Goal: Information Seeking & Learning: Understand process/instructions

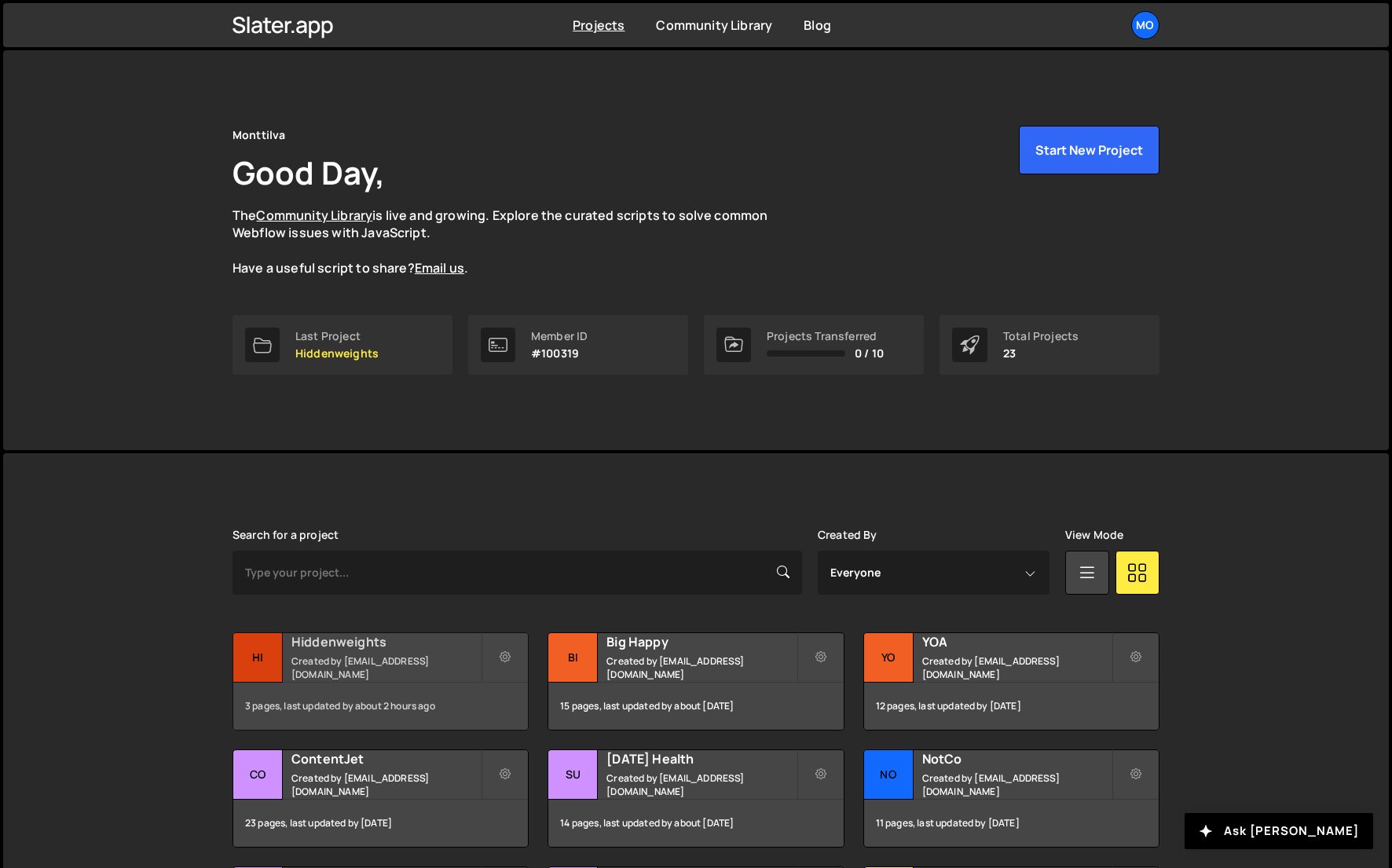
click at [368, 650] on h2 "Hiddenweights" at bounding box center [386, 641] width 189 height 17
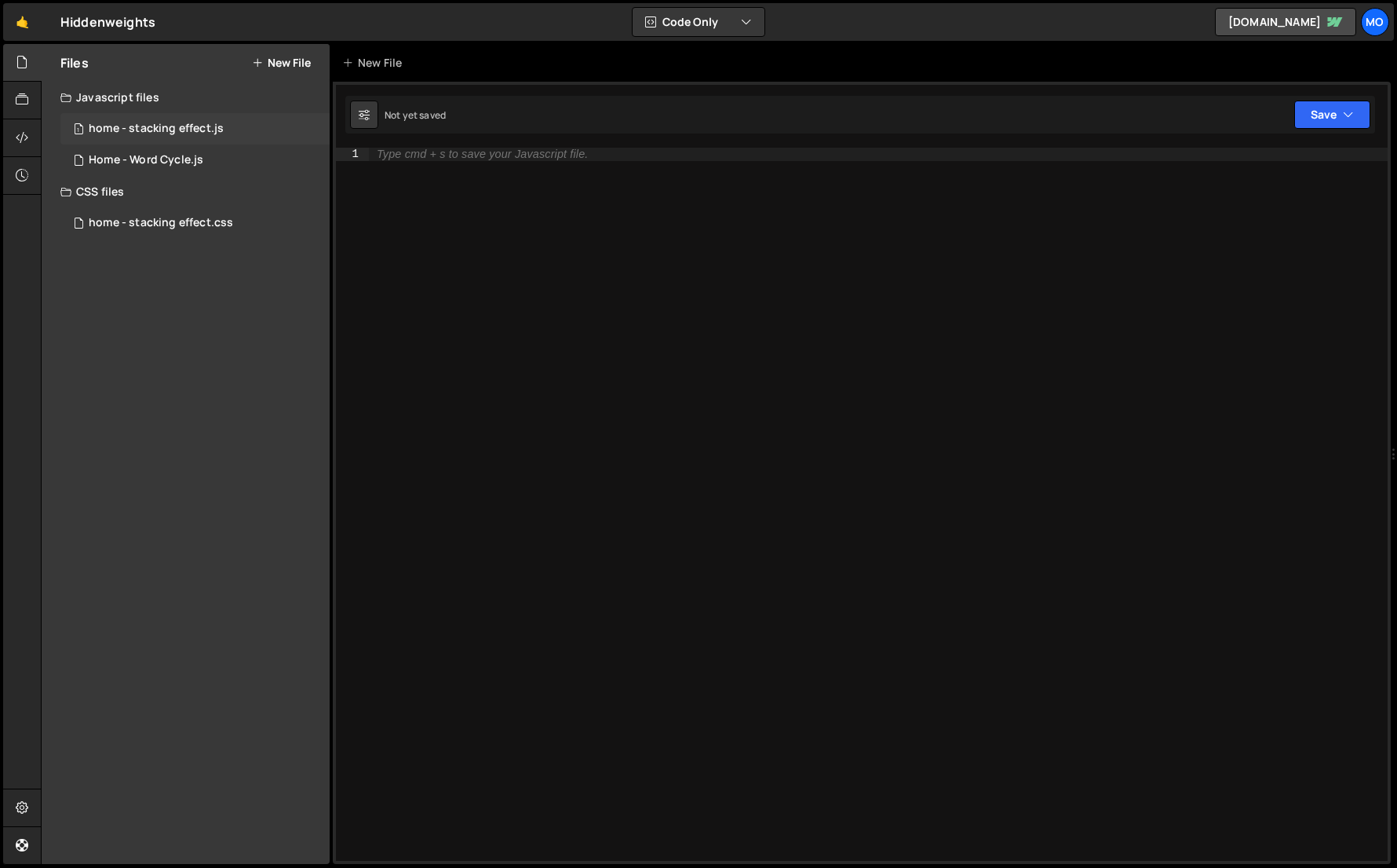
click at [188, 139] on div "1 home - stacking effect.js 0" at bounding box center [195, 128] width 270 height 31
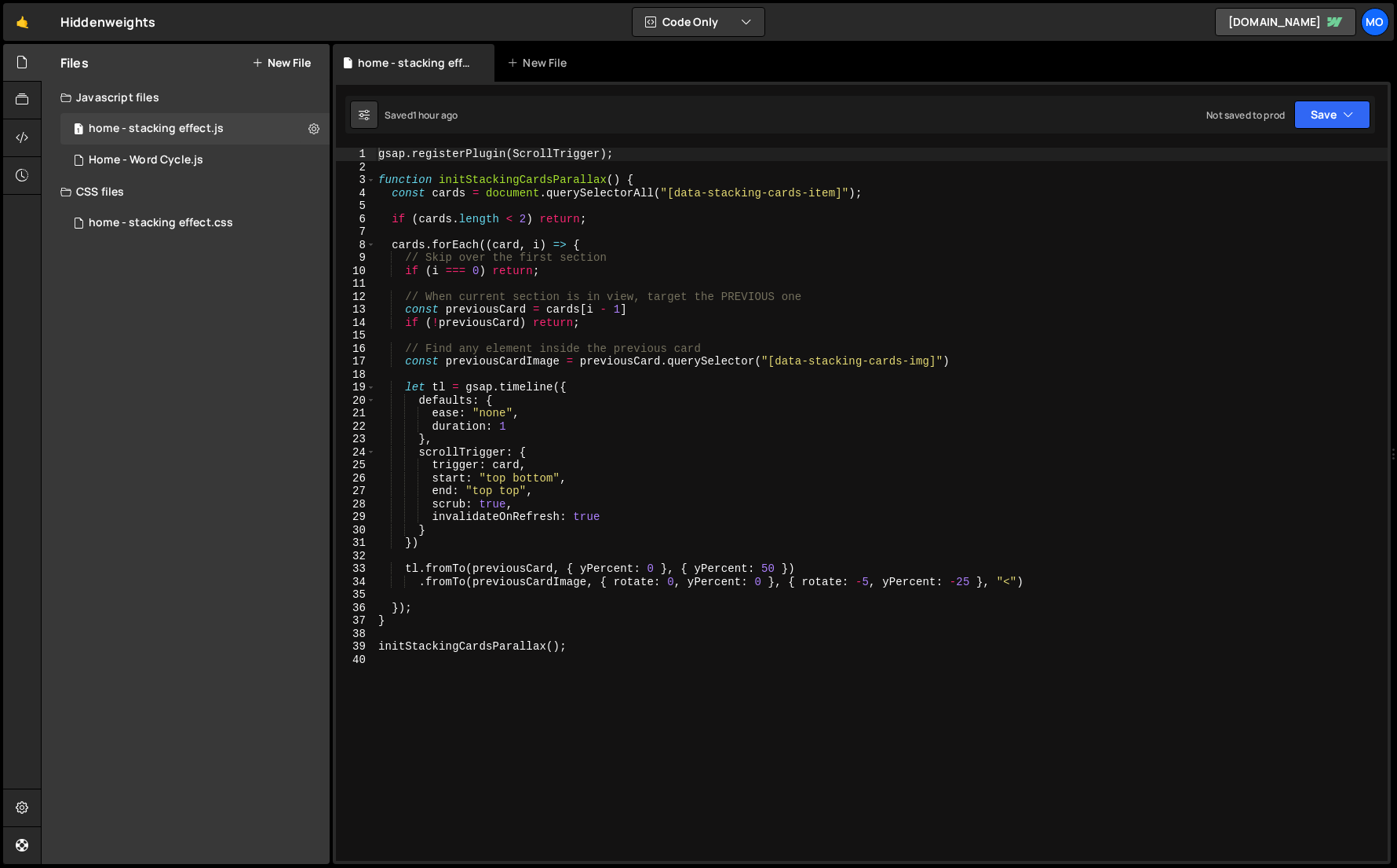
click at [639, 325] on div "gsap . registerPlugin ( ScrollTrigger ) ; function initStackingCardsParallax ( …" at bounding box center [882, 516] width 1013 height 739
type textarea "initStackingCardsParallax();"
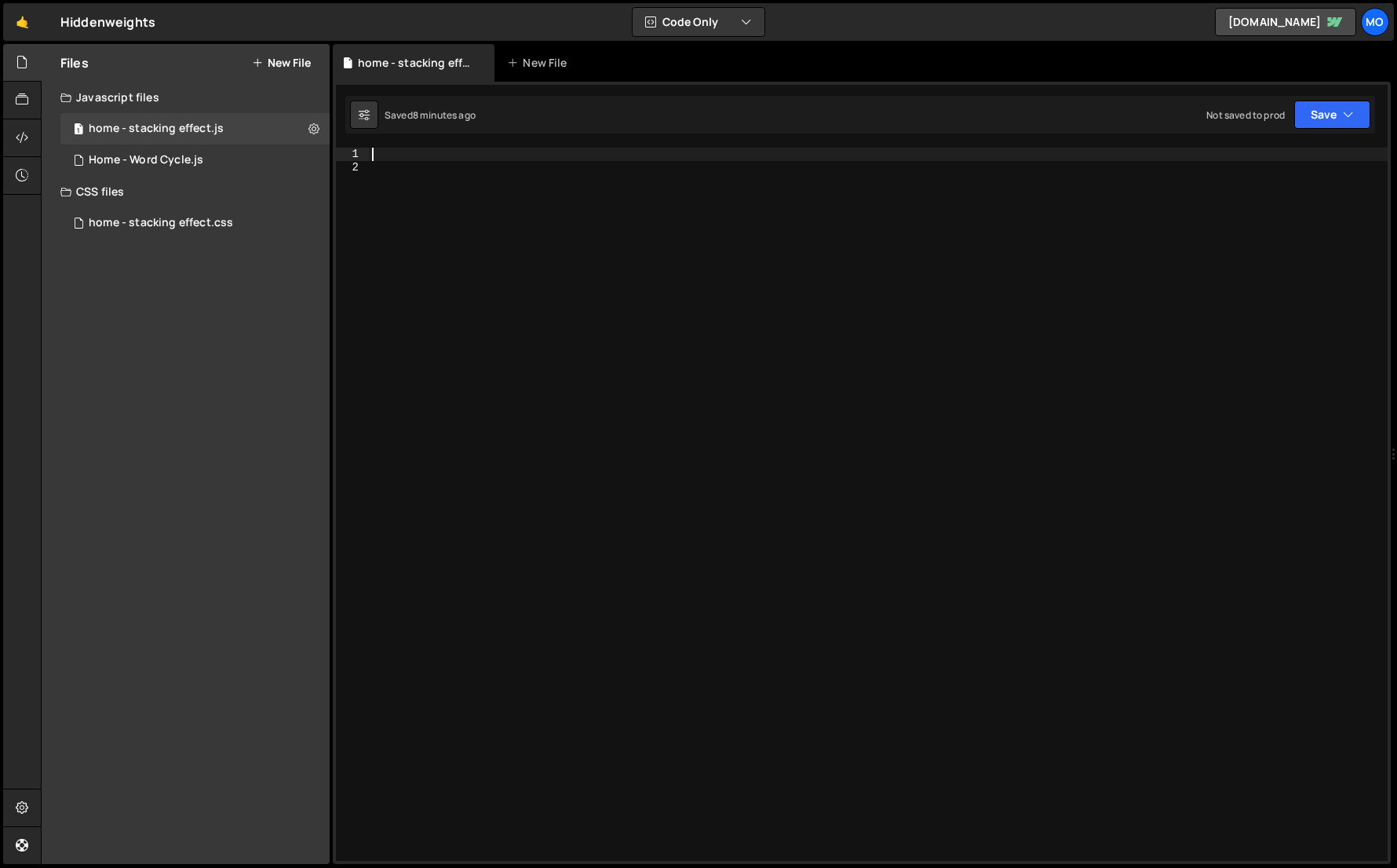
click at [430, 204] on div at bounding box center [878, 516] width 1019 height 739
type textarea "initStackingCardsParallax();"
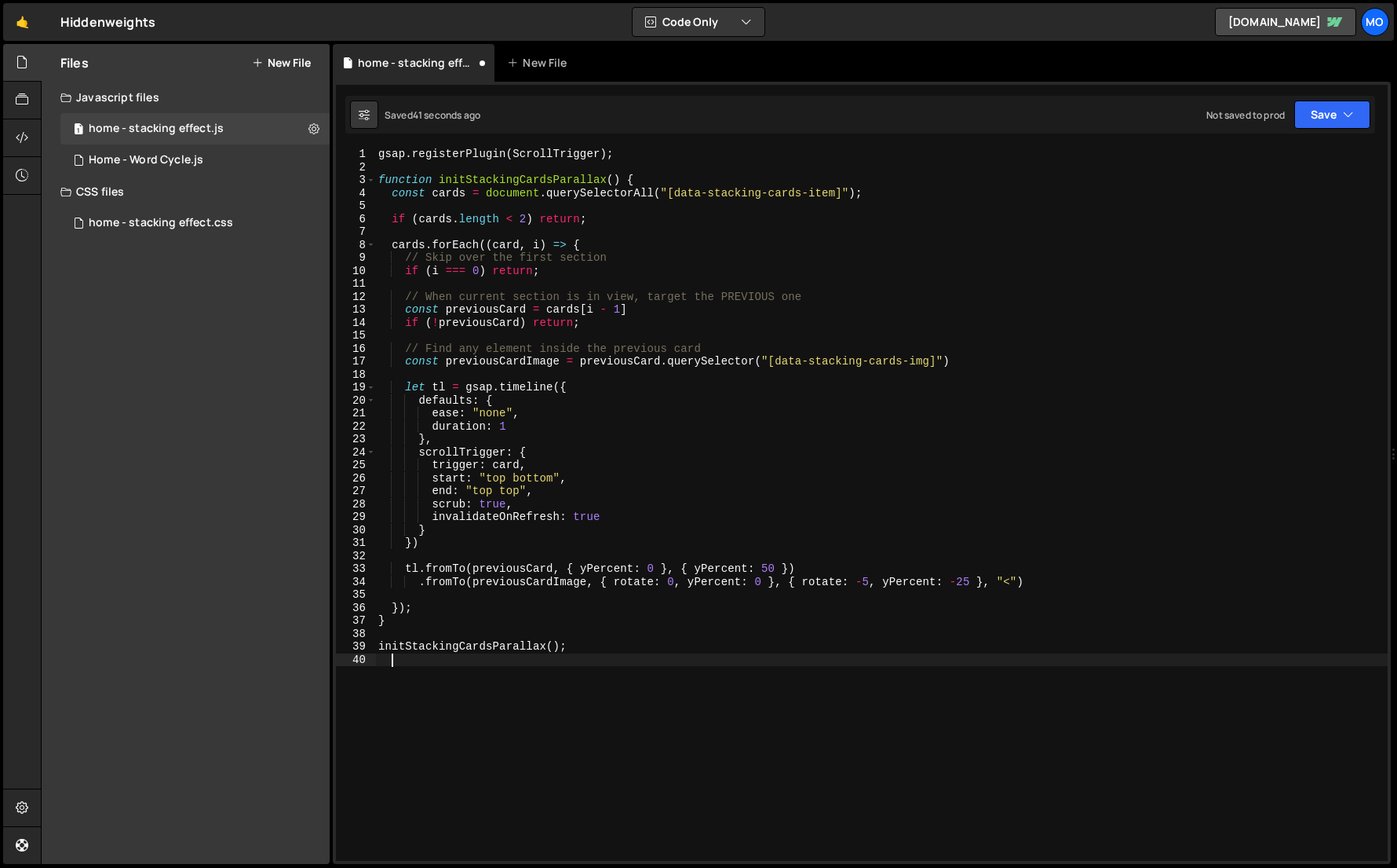
click at [640, 570] on div "gsap . registerPlugin ( ScrollTrigger ) ; function initStackingCardsParallax ( …" at bounding box center [882, 516] width 1013 height 739
type textarea "tl.fromTo(previousCard, { yPercent: 0 }, { yPercent: 50 })"
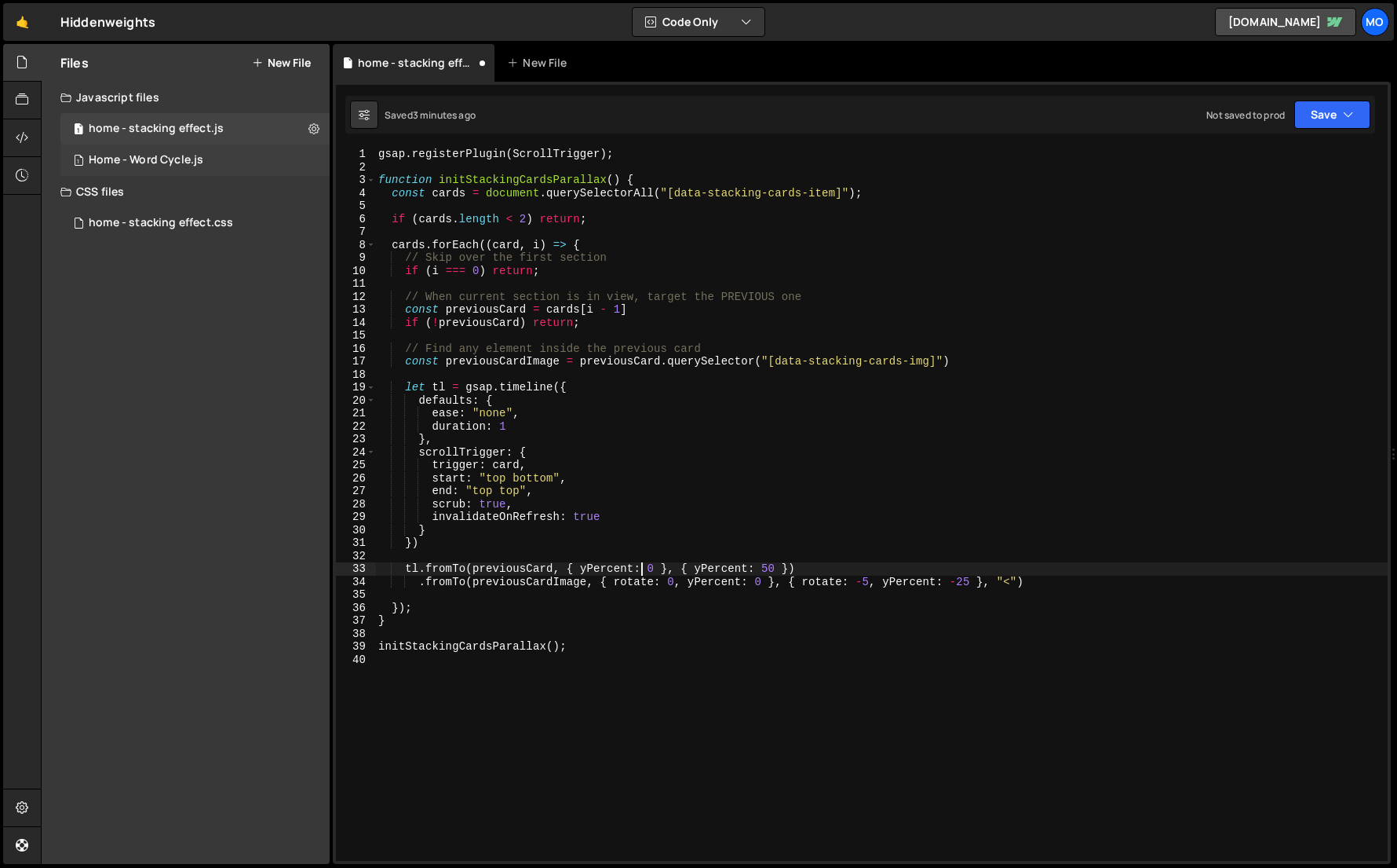
click at [190, 168] on div "1 Home - Word Cycle.js 0" at bounding box center [195, 160] width 270 height 31
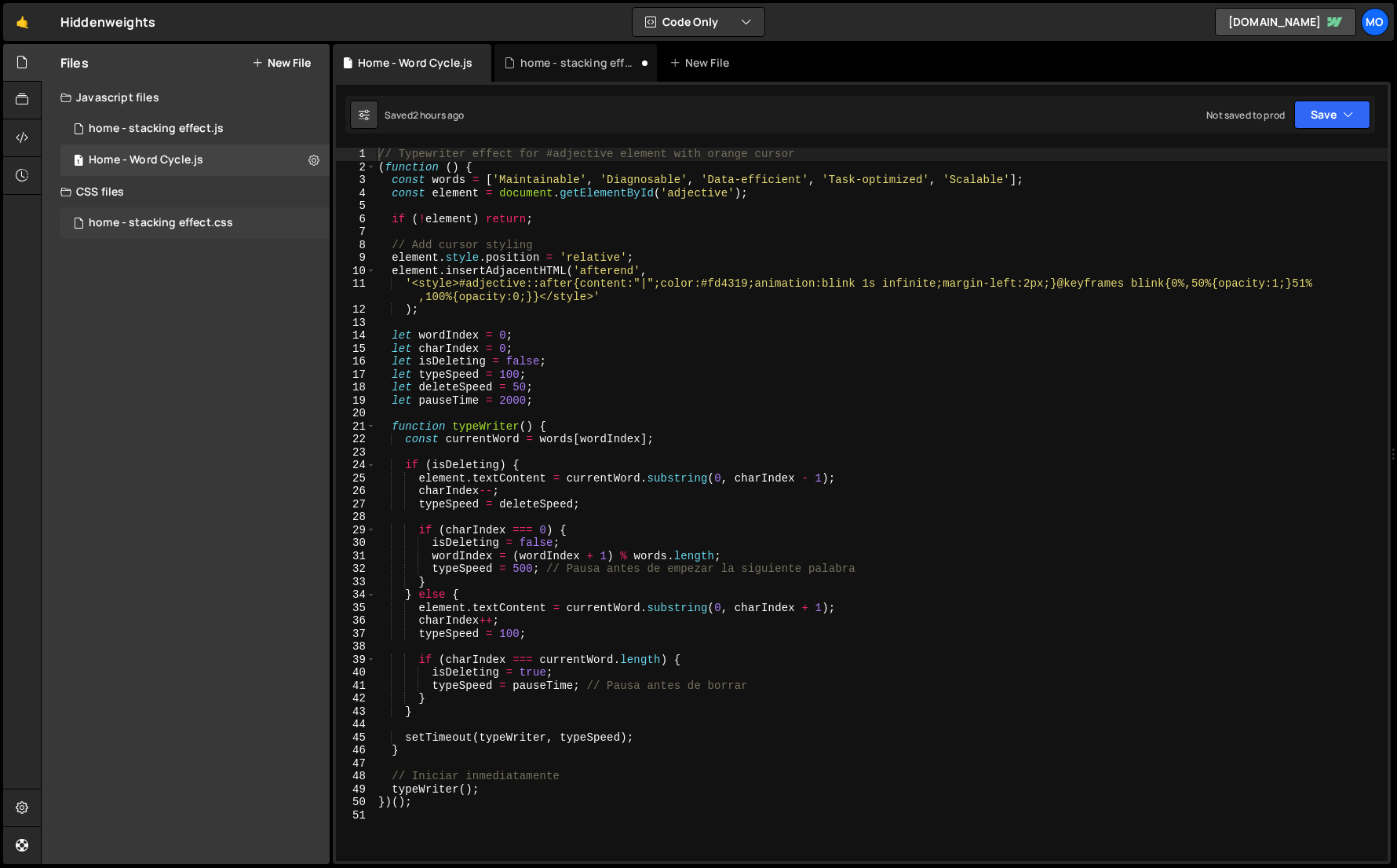
click at [197, 230] on div "home - stacking effect.css" at bounding box center [160, 223] width 145 height 15
